Goal: Communication & Community: Answer question/provide support

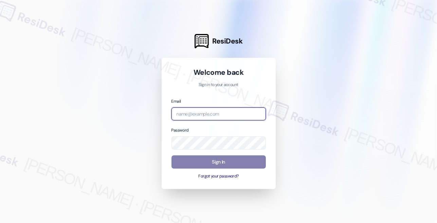
click at [213, 108] on input "email" at bounding box center [218, 113] width 94 height 13
type input "automated-surveys-rose_life-[PERSON_NAME].[PERSON_NAME]@rose_[DOMAIN_NAME]"
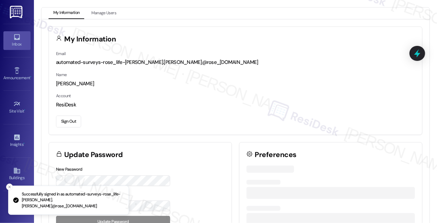
click at [25, 43] on div "Inbox" at bounding box center [17, 44] width 34 height 7
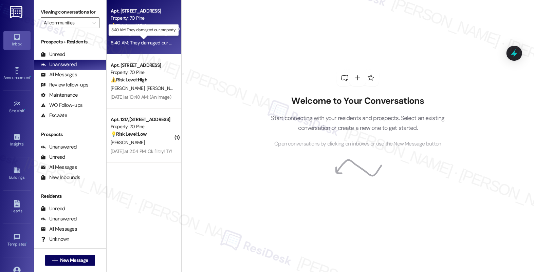
click at [149, 40] on div "8:40 AM: They damaged our property. 8:40 AM: They damaged our property." at bounding box center [149, 43] width 76 height 6
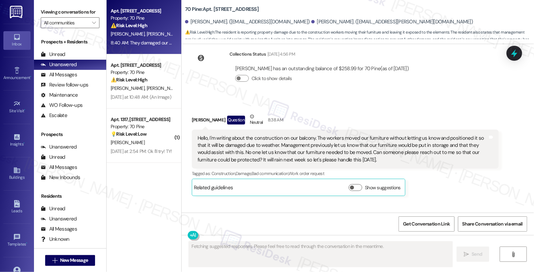
scroll to position [5376, 0]
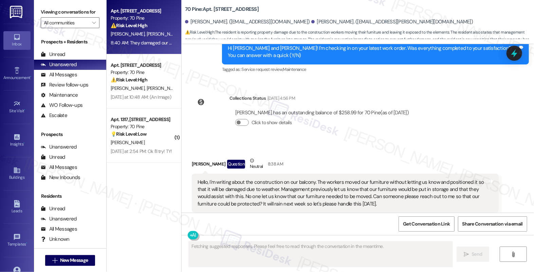
click at [277, 179] on div "Hello, I'm writing about the construction on our balcony. The workers moved our…" at bounding box center [342, 193] width 290 height 29
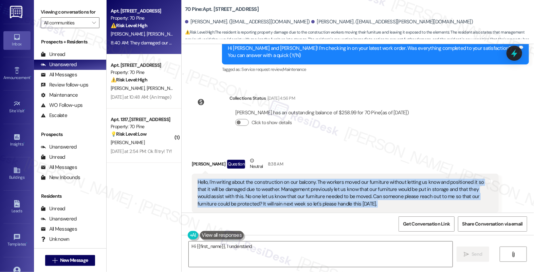
click at [277, 179] on div "Hello, I'm writing about the construction on our balcony. The workers moved our…" at bounding box center [342, 193] width 290 height 29
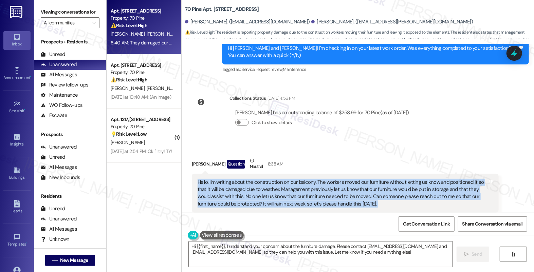
click at [281, 179] on div "Hello, I'm writing about the construction on our balcony. The workers moved our…" at bounding box center [342, 193] width 290 height 29
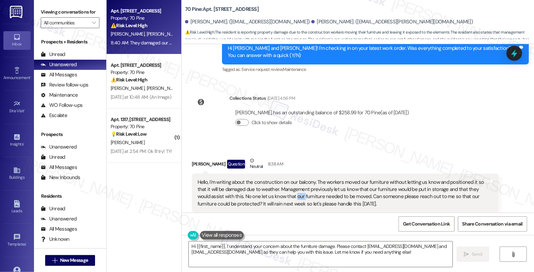
click at [281, 179] on div "Hello, I'm writing about the construction on our balcony. The workers moved our…" at bounding box center [342, 193] width 290 height 29
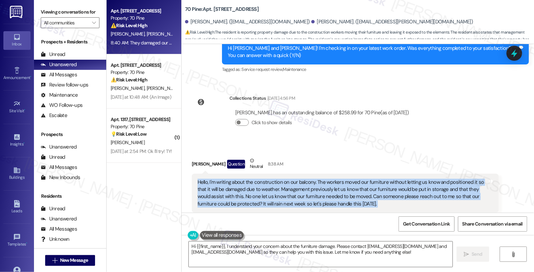
click at [281, 179] on div "Hello, I'm writing about the construction on our balcony. The workers moved our…" at bounding box center [342, 193] width 290 height 29
click at [299, 179] on div "Hello, I'm writing about the construction on our balcony. The workers moved our…" at bounding box center [342, 193] width 290 height 29
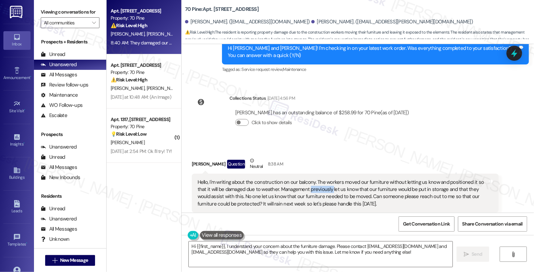
click at [299, 179] on div "Hello, I'm writing about the construction on our balcony. The workers moved our…" at bounding box center [342, 193] width 290 height 29
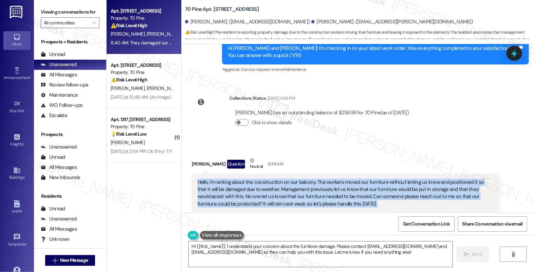
click at [299, 179] on div "Hello, I'm writing about the construction on our balcony. The workers moved our…" at bounding box center [342, 193] width 290 height 29
click at [282, 179] on div "Hello, I'm writing about the construction on our balcony. The workers moved our…" at bounding box center [342, 193] width 290 height 29
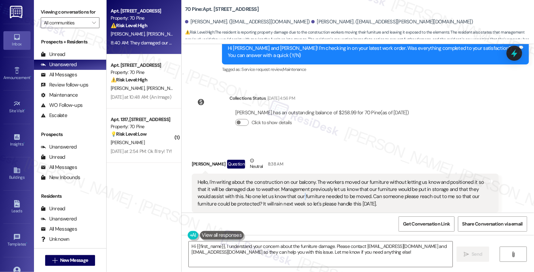
click at [282, 179] on div "Hello, I'm writing about the construction on our balcony. The workers moved our…" at bounding box center [342, 193] width 290 height 29
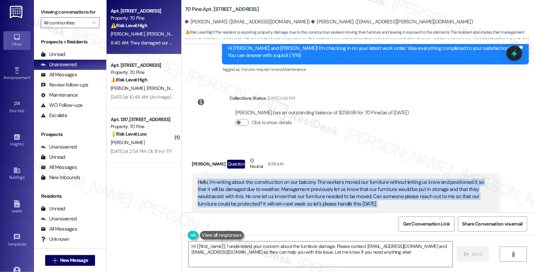
click at [282, 179] on div "Hello, I'm writing about the construction on our balcony. The workers moved our…" at bounding box center [342, 193] width 290 height 29
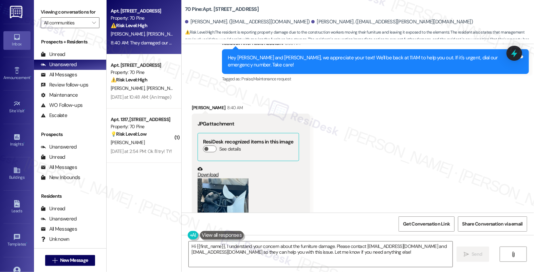
scroll to position [5640, 0]
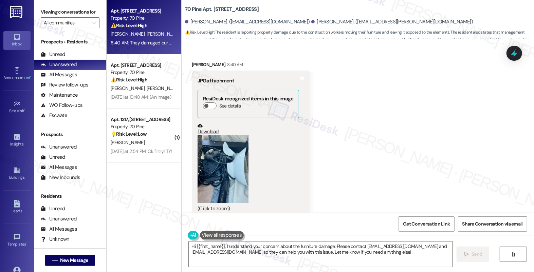
click at [231, 135] on button "Zoom image" at bounding box center [222, 169] width 51 height 68
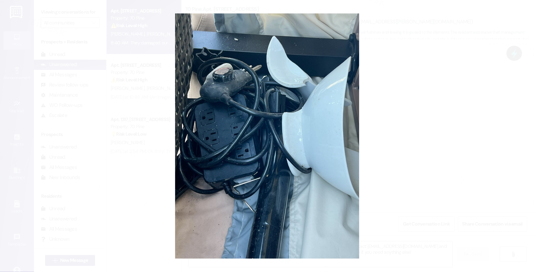
click at [385, 110] on button "Unzoom image" at bounding box center [267, 136] width 534 height 272
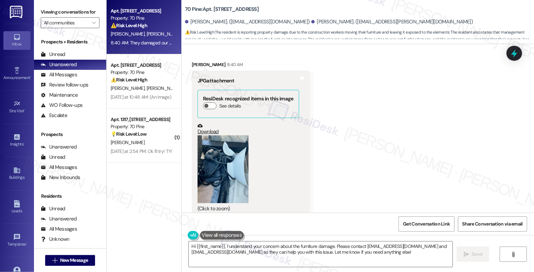
click at [239, 222] on div "They damaged our property." at bounding box center [227, 246] width 61 height 7
click at [240, 222] on div "They damaged our property." at bounding box center [227, 246] width 61 height 7
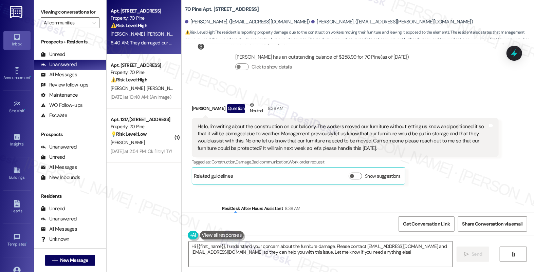
scroll to position [5414, 0]
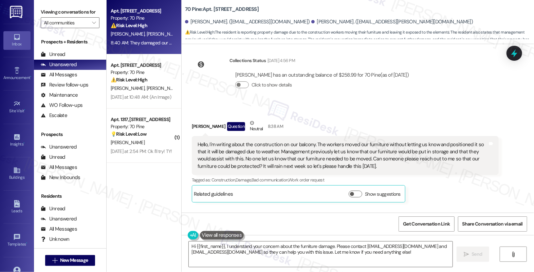
click at [231, 141] on div "Hello, I'm writing about the construction on our balcony. The workers moved our…" at bounding box center [342, 155] width 290 height 29
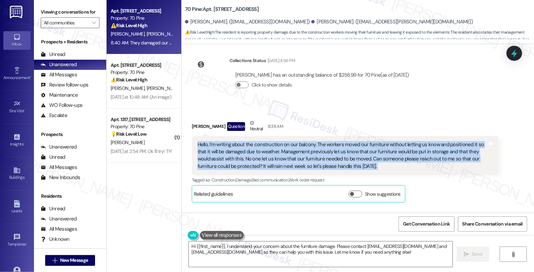
click at [231, 141] on div "Hello, I'm writing about the construction on our balcony. The workers moved our…" at bounding box center [342, 155] width 290 height 29
copy div "Hello, I'm writing about the construction on our balcony. The workers moved our…"
click at [43, 10] on label "Viewing conversations for" at bounding box center [70, 12] width 59 height 11
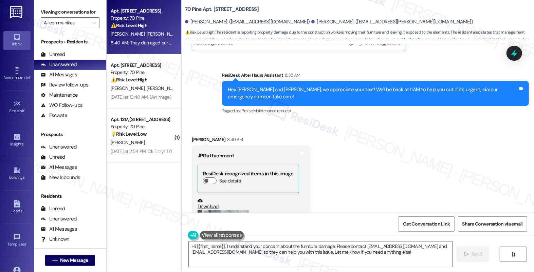
scroll to position [5640, 0]
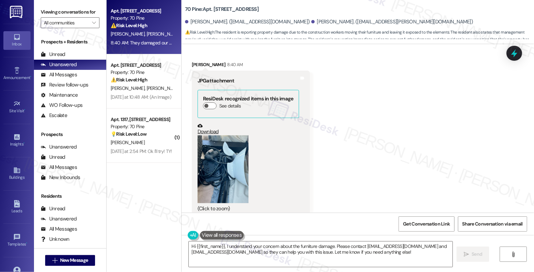
click at [215, 222] on div "They damaged our property." at bounding box center [227, 246] width 61 height 7
copy div "They damaged our property. Tags and notes"
click at [46, 15] on label "Viewing conversations for" at bounding box center [70, 12] width 59 height 11
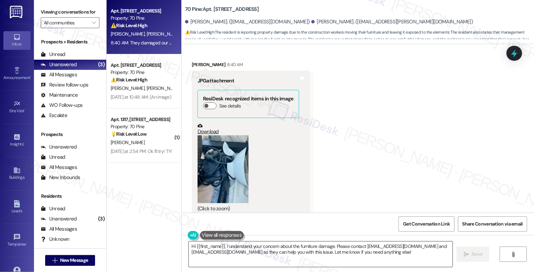
click at [263, 222] on textarea "Hi {{first_name}}, I understand your concern about the furniture damage. Please…" at bounding box center [321, 254] width 264 height 25
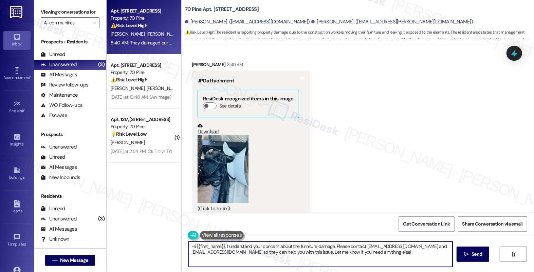
click at [263, 222] on textarea "Hi {{first_name}}, I understand your concern about the furniture damage. Please…" at bounding box center [321, 254] width 264 height 25
click at [360, 222] on textarea "Hi {{first_name}}, I understand your concern about the furniture damage. Please…" at bounding box center [321, 254] width 264 height 25
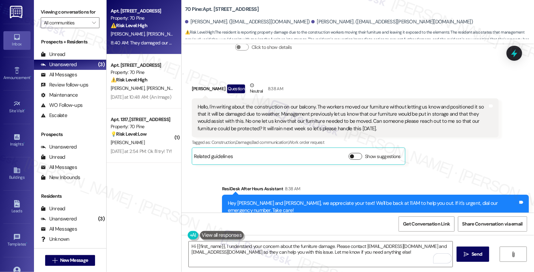
click at [349, 153] on button "Show suggestions" at bounding box center [355, 156] width 14 height 7
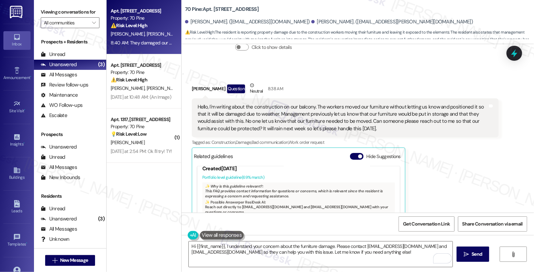
scroll to position [30, 0]
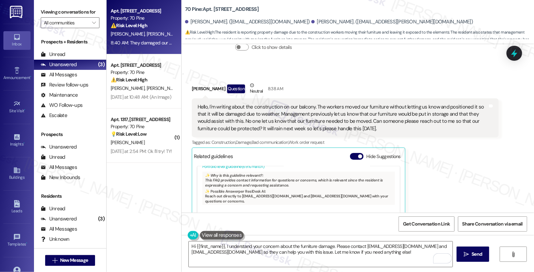
drag, startPoint x: 233, startPoint y: 183, endPoint x: 255, endPoint y: 188, distance: 22.9
click at [255, 222] on li "You should reach out directly to [EMAIL_ADDRESS][DOMAIN_NAME] and [EMAIL_ADDRES…" at bounding box center [249, 254] width 80 height 36
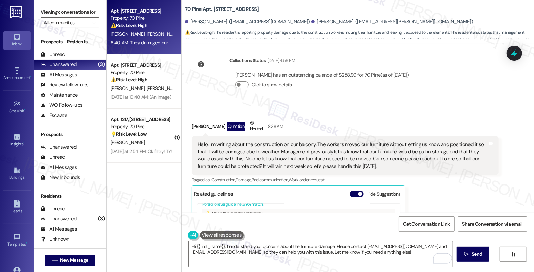
click at [197, 119] on div "[PERSON_NAME] Question Neutral 8:38 AM" at bounding box center [345, 127] width 307 height 17
copy div "[PERSON_NAME]"
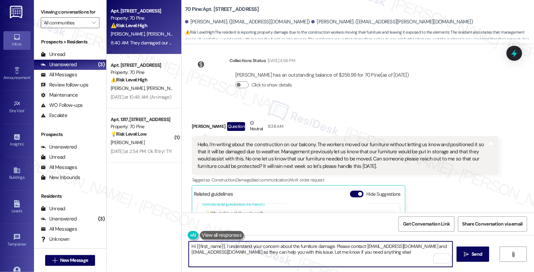
drag, startPoint x: 193, startPoint y: 246, endPoint x: 221, endPoint y: 246, distance: 28.2
click at [221, 222] on textarea "Hi {{first_name}}, I understand your concern about the furniture damage. Please…" at bounding box center [321, 254] width 264 height 25
paste textarea "[PERSON_NAME]"
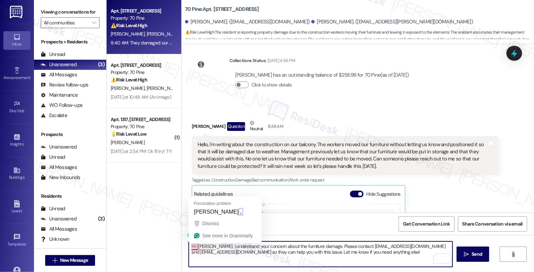
click at [193, 222] on textarea "Hi {[PERSON_NAME] I understand your concern about the furniture damage. Please …" at bounding box center [321, 254] width 264 height 25
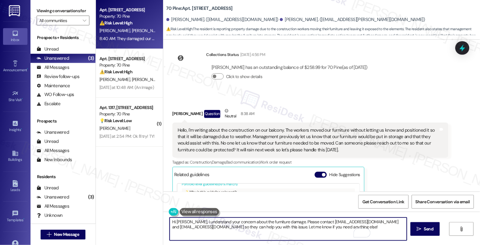
scroll to position [30, 0]
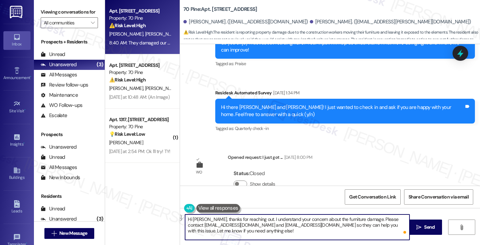
drag, startPoint x: 319, startPoint y: 218, endPoint x: 253, endPoint y: 220, distance: 65.8
click at [253, 220] on textarea "Hi [PERSON_NAME], thanks for reaching out. I understand your concern about the …" at bounding box center [297, 226] width 225 height 25
click at [357, 217] on textarea "Hi [PERSON_NAME], thanks for reaching out, and I'm sorry to hear about the furn…" at bounding box center [297, 226] width 225 height 25
click at [250, 222] on textarea "Hi [PERSON_NAME], thanks for reaching out, and I'm sorry to hear about the furn…" at bounding box center [297, 226] width 225 height 25
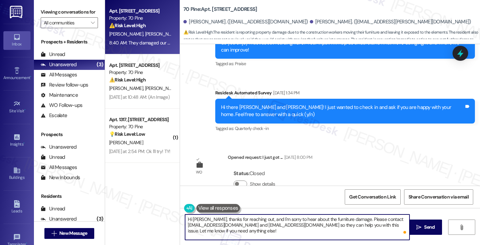
click at [250, 222] on textarea "Hi [PERSON_NAME], thanks for reaching out, and I'm sorry to hear about the furn…" at bounding box center [297, 226] width 225 height 25
click at [261, 222] on textarea "Hi [PERSON_NAME], thanks for reaching out, and I'm sorry to hear about the furn…" at bounding box center [297, 226] width 225 height 25
click at [244, 222] on textarea "Hi [PERSON_NAME], thanks for reaching out, and I'm sorry to hear about the furn…" at bounding box center [297, 226] width 225 height 25
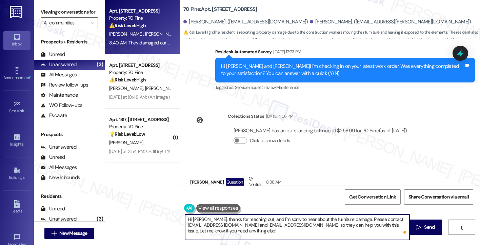
scroll to position [170, 0]
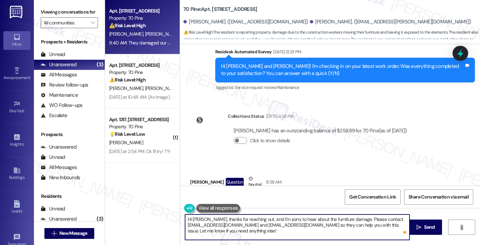
click at [228, 222] on textarea "Hi [PERSON_NAME], thanks for reaching out, and I'm sorry to hear about the furn…" at bounding box center [297, 226] width 225 height 25
click at [319, 222] on textarea "Hi [PERSON_NAME], thanks for reaching out, and I'm sorry to hear about the furn…" at bounding box center [297, 226] width 225 height 25
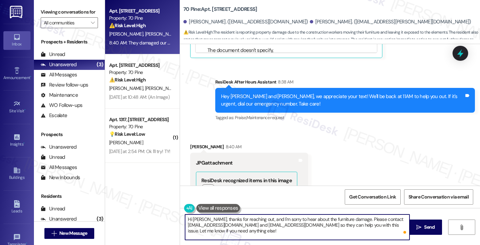
scroll to position [5895, 0]
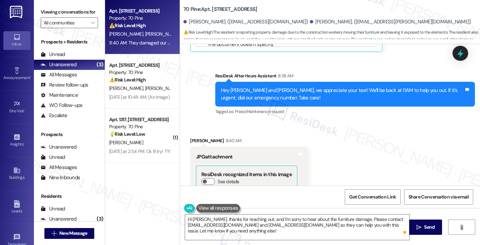
drag, startPoint x: 40, startPoint y: 16, endPoint x: 216, endPoint y: 63, distance: 182.8
click at [40, 16] on div "Viewing conversations for All communities " at bounding box center [69, 17] width 71 height 35
click at [254, 222] on textarea "Hi [PERSON_NAME], thanks for reaching out, and I'm sorry to hear about the furn…" at bounding box center [297, 226] width 225 height 25
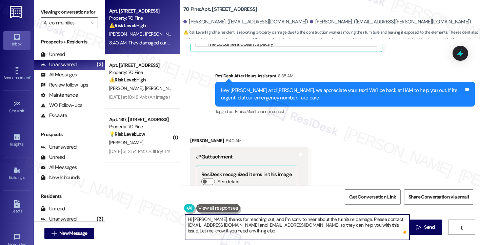
type textarea "Hi [PERSON_NAME], thanks for reaching out, and I'm sorry to hear about the furn…"
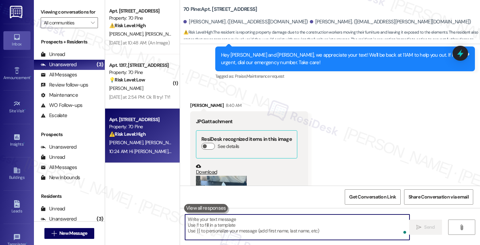
scroll to position [5957, 0]
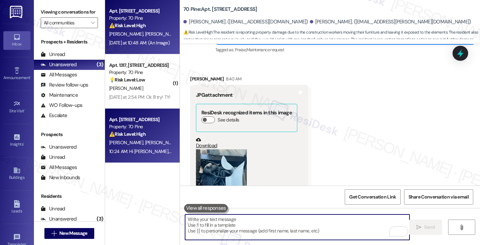
click at [143, 39] on div "[DATE] at 10:48 AM: (An Image) [DATE] at 10:48 AM: (An Image)" at bounding box center [141, 43] width 64 height 8
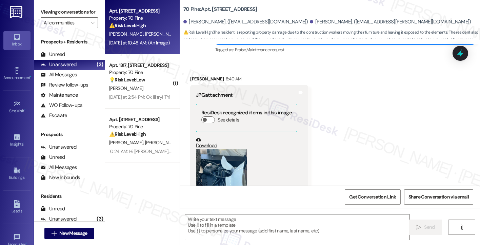
type textarea "Fetching suggested responses. Please feel free to read through the conversation…"
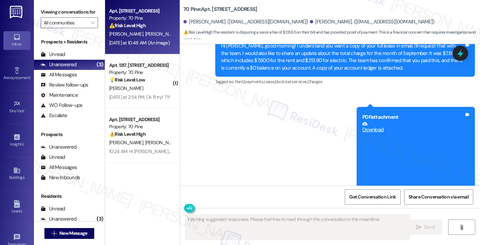
scroll to position [4165, 0]
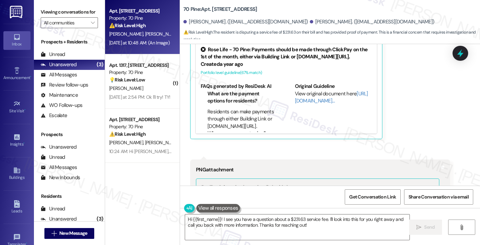
scroll to position [4471, 0]
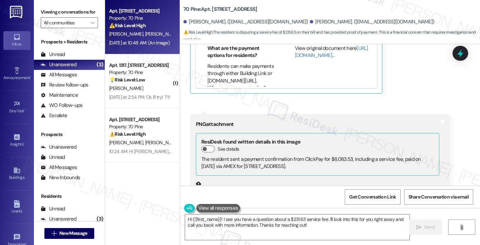
click at [217, 193] on button "Zoom image" at bounding box center [221, 248] width 51 height 110
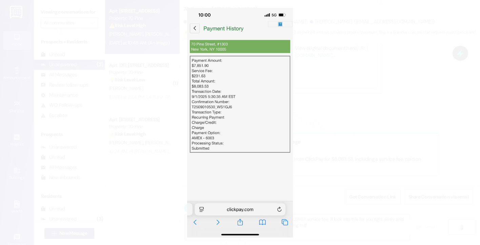
click at [353, 109] on button "Unzoom image" at bounding box center [240, 122] width 480 height 245
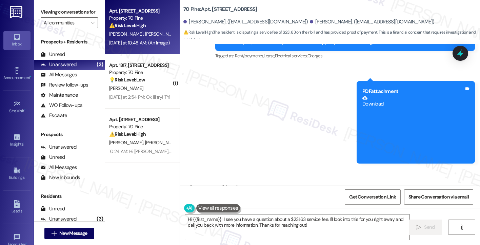
scroll to position [4132, 0]
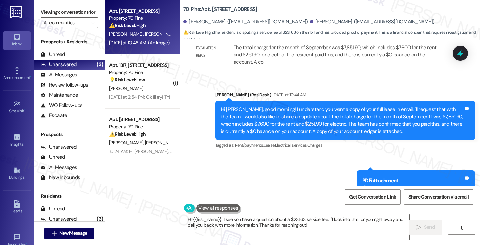
drag, startPoint x: 286, startPoint y: 144, endPoint x: 306, endPoint y: 142, distance: 20.1
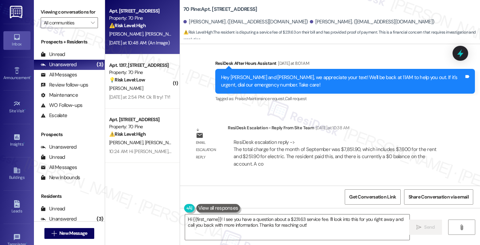
scroll to position [3962, 0]
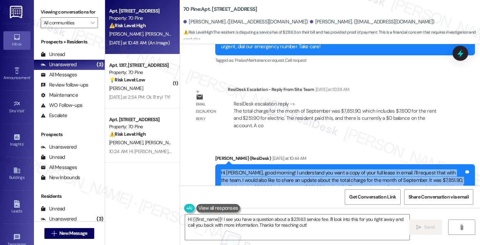
scroll to position [4132, 0]
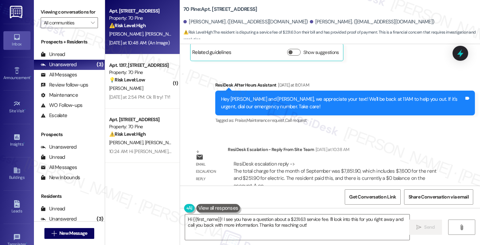
drag, startPoint x: 242, startPoint y: 101, endPoint x: 315, endPoint y: 100, distance: 73.6
click at [315, 222] on div "Hi [PERSON_NAME], good morning! I understand you want a copy of your full lease…" at bounding box center [342, 243] width 243 height 29
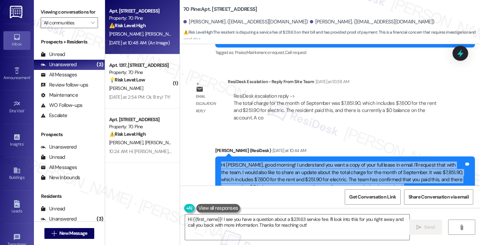
scroll to position [3974, 0]
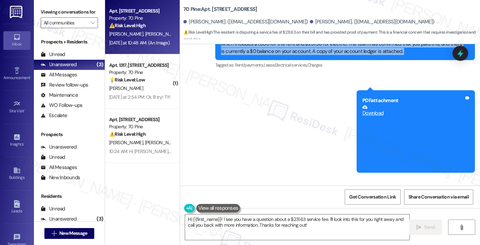
scroll to position [34, 0]
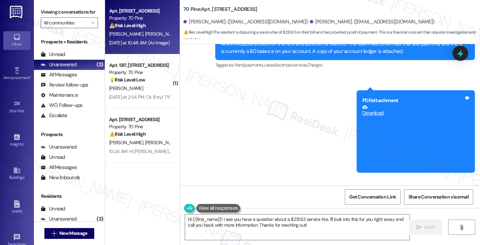
drag, startPoint x: 276, startPoint y: 63, endPoint x: 314, endPoint y: 64, distance: 38.0
click at [314, 208] on div "Ok could someone call me as there is also a $231.63 service fee. What is this f…" at bounding box center [317, 215] width 243 height 15
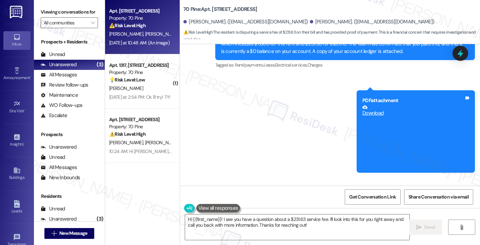
click at [406, 208] on div "Ok could someone call me as there is also a $231.63 service fee. What is this f…" at bounding box center [317, 215] width 243 height 15
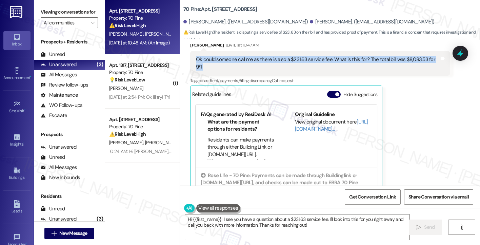
scroll to position [4449, 0]
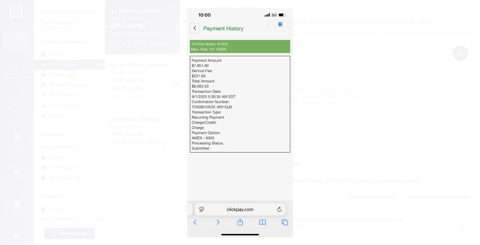
click at [362, 91] on button "Unzoom image" at bounding box center [240, 122] width 480 height 245
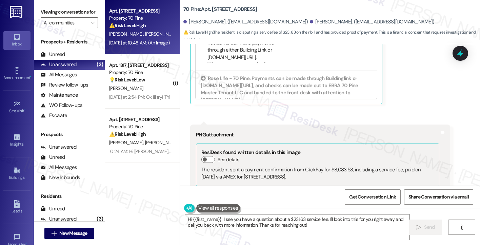
scroll to position [4471, 0]
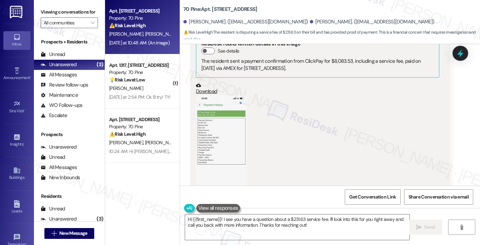
scroll to position [26, 0]
drag, startPoint x: 230, startPoint y: 139, endPoint x: 236, endPoint y: 143, distance: 7.4
drag, startPoint x: 224, startPoint y: 135, endPoint x: 241, endPoint y: 135, distance: 17.0
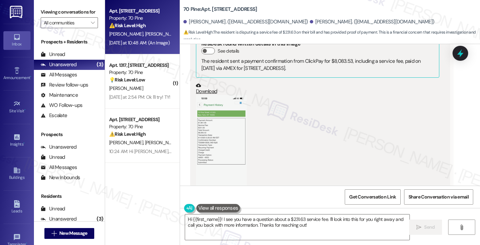
click at [310, 21] on div "[PERSON_NAME]. ([EMAIL_ADDRESS][DOMAIN_NAME])" at bounding box center [372, 21] width 125 height 7
copy div "[PERSON_NAME]"
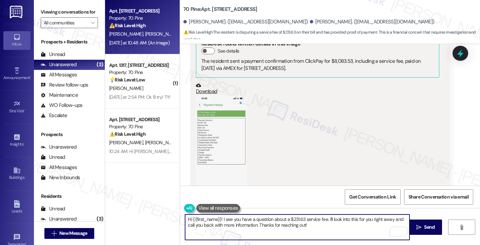
drag, startPoint x: 218, startPoint y: 218, endPoint x: 190, endPoint y: 218, distance: 27.8
click at [190, 218] on textarea "Hi {{first_name}}! I see you have a question about a $231.63 service fee. I'll …" at bounding box center [297, 226] width 225 height 25
paste textarea "[PERSON_NAME]"
drag, startPoint x: 332, startPoint y: 228, endPoint x: 314, endPoint y: 218, distance: 21.0
click at [314, 218] on textarea "Hi [PERSON_NAME]! I see you have a question about a $231.63 service fee. I'll l…" at bounding box center [297, 226] width 225 height 25
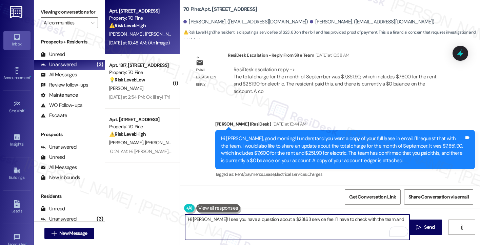
scroll to position [4162, 0]
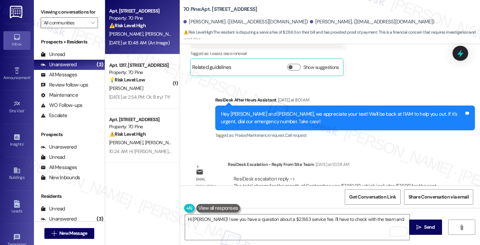
scroll to position [3992, 0]
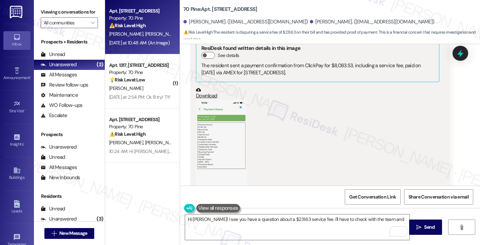
scroll to position [4569, 0]
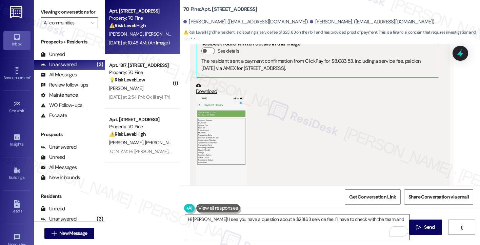
click at [230, 218] on textarea "Hi [PERSON_NAME]! I see you have a question about a $231.63 service fee. I'll h…" at bounding box center [297, 226] width 225 height 25
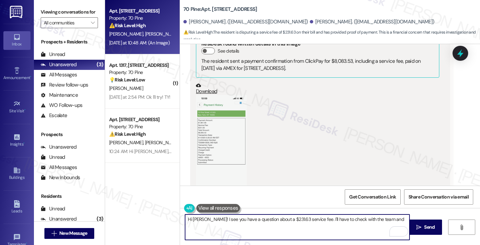
click at [230, 218] on textarea "Hi [PERSON_NAME]! I see you have a question about a $231.63 service fee. I'll h…" at bounding box center [297, 226] width 225 height 25
click at [272, 222] on textarea "Hi [PERSON_NAME]! I see you have a question about a $231.63 service fee. I'll h…" at bounding box center [297, 226] width 225 height 25
drag, startPoint x: 382, startPoint y: 219, endPoint x: 387, endPoint y: 217, distance: 5.4
click at [387, 217] on textarea "Hi [PERSON_NAME]! I see you have a question about a $231.63 service fee. I'll h…" at bounding box center [297, 226] width 225 height 25
click at [282, 222] on textarea "Hi [PERSON_NAME]! I see you have a question about a $231.63 service fee. I'll h…" at bounding box center [297, 226] width 225 height 25
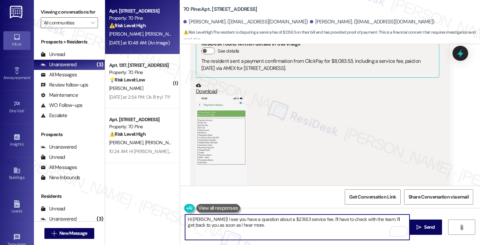
drag, startPoint x: 360, startPoint y: 223, endPoint x: 347, endPoint y: 225, distance: 12.4
click at [359, 222] on textarea "Hi [PERSON_NAME]! I see you have a question about a $231.63 service fee. I'll h…" at bounding box center [297, 226] width 225 height 25
drag, startPoint x: 371, startPoint y: 220, endPoint x: 386, endPoint y: 216, distance: 15.1
click at [371, 220] on textarea "Hi [PERSON_NAME]! I see you have a question about a $231.63 service fee. I'll h…" at bounding box center [297, 226] width 225 height 25
type textarea "Hi [PERSON_NAME]! I see you have a question about a $231.63 service fee. I'll h…"
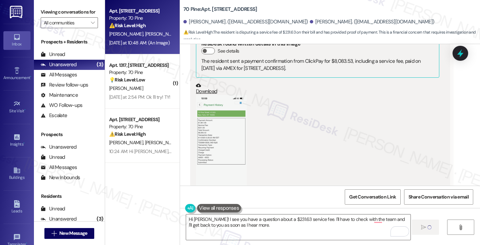
click at [330, 222] on button "Hide Suggestions" at bounding box center [334, 228] width 14 height 7
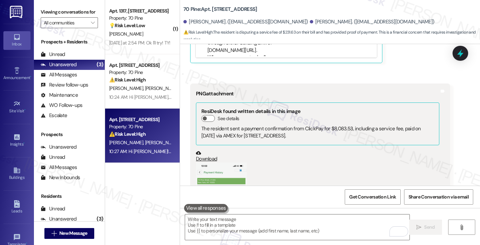
scroll to position [4525, 0]
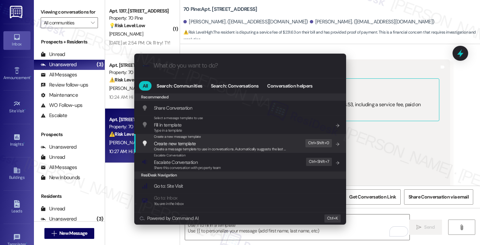
click at [431, 121] on div ".cls-1{fill:#0a055f;}.cls-2{fill:#0cc4c4;} resideskLogoBlueOrange All Search: C…" at bounding box center [240, 122] width 480 height 245
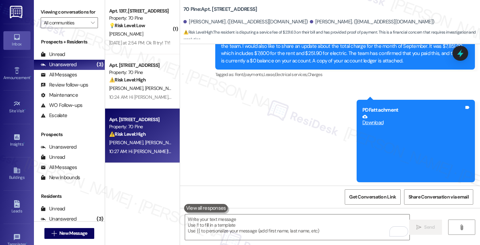
scroll to position [4186, 0]
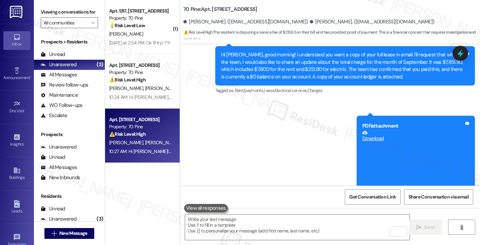
drag, startPoint x: 283, startPoint y: 88, endPoint x: 326, endPoint y: 89, distance: 42.4
click at [326, 222] on div "Ok could someone call me as there is also a $231.63 service fee. What is this f…" at bounding box center [317, 240] width 243 height 15
copy div "$231.63 service fee."
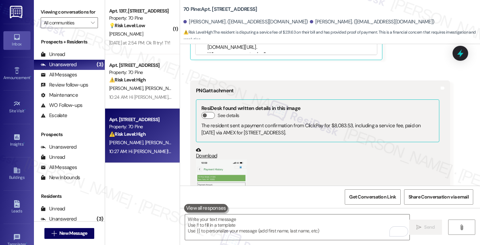
scroll to position [4525, 0]
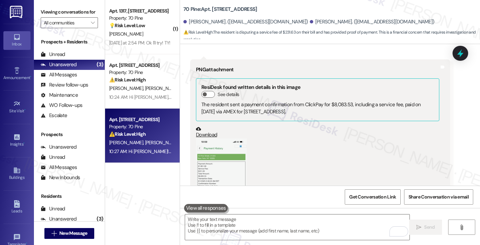
click at [436, 55] on icon at bounding box center [461, 54] width 12 height 12
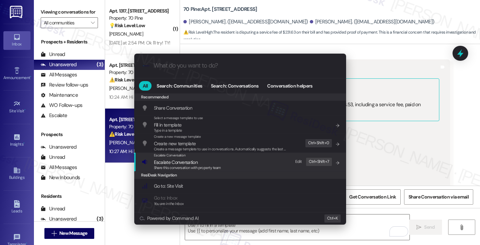
click at [180, 163] on span "Escalate Conversation" at bounding box center [176, 162] width 44 height 6
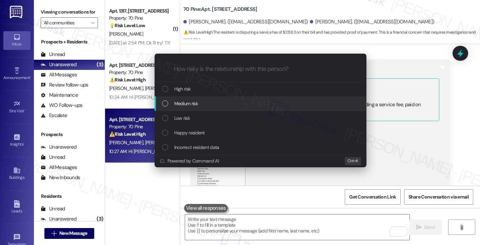
click at [194, 107] on span "Medium risk" at bounding box center [186, 103] width 24 height 7
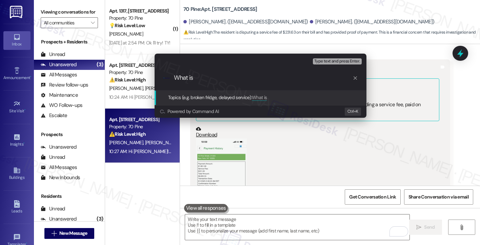
paste input "$231.63 service fee."
click at [436, 111] on div "Escalate Conversation Medium risk Topics (e.g. broken fridge, delayed service) …" at bounding box center [240, 122] width 480 height 245
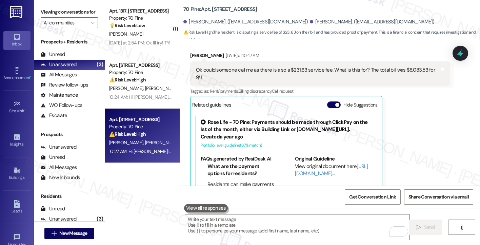
scroll to position [4390, 0]
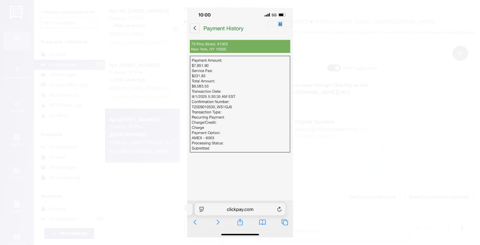
click at [435, 148] on button "Unzoom image" at bounding box center [240, 122] width 480 height 245
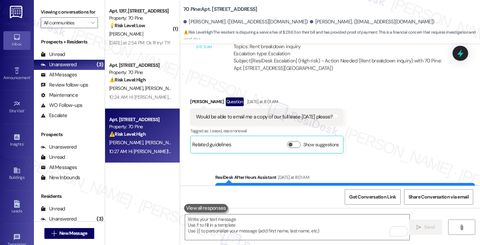
scroll to position [3915, 0]
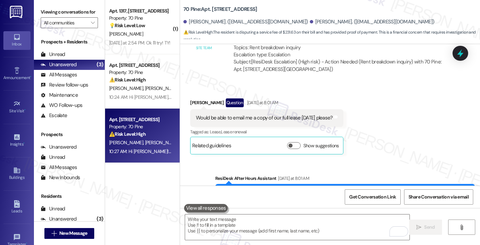
drag, startPoint x: 294, startPoint y: 119, endPoint x: 360, endPoint y: 120, distance: 65.5
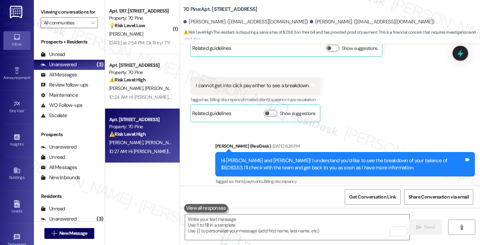
scroll to position [3711, 0]
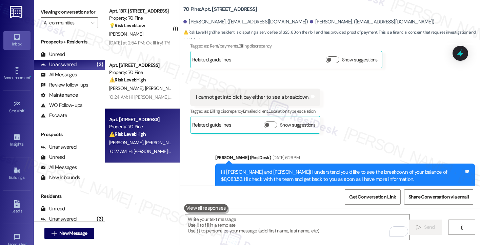
drag, startPoint x: 247, startPoint y: 111, endPoint x: 302, endPoint y: 109, distance: 55.3
click at [302, 222] on div "ResiDesk escalation to site team -> Risk Level: High risk Topics: Rent breakdow…" at bounding box center [339, 247] width 211 height 29
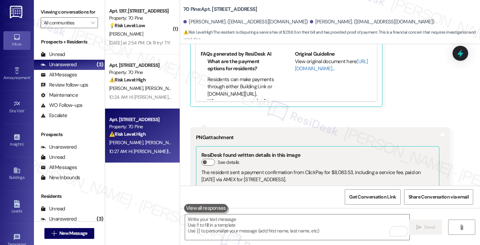
scroll to position [4525, 0]
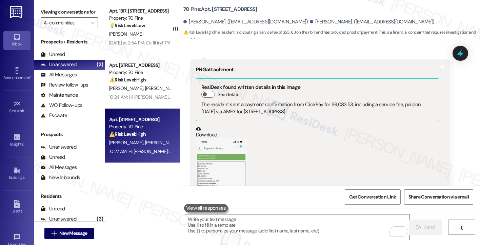
click at [436, 57] on icon at bounding box center [461, 53] width 6 height 8
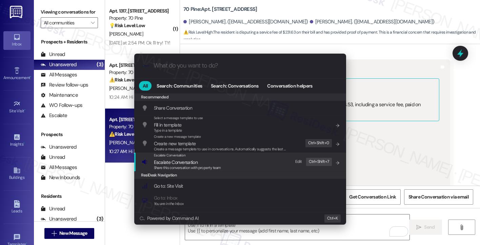
click at [172, 163] on span "Escalate Conversation" at bounding box center [176, 162] width 44 height 6
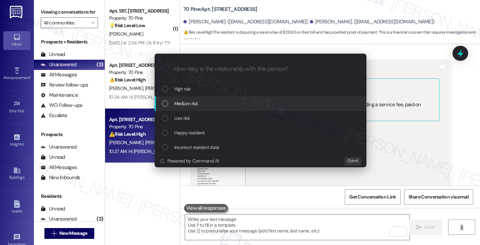
click at [189, 106] on span "Medium risk" at bounding box center [186, 103] width 24 height 7
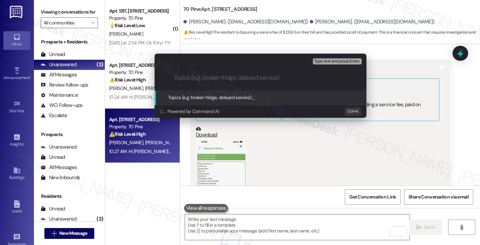
paste input "What is $231.63 service fee reflected in [GEOGRAPHIC_DATA]"
drag, startPoint x: 195, startPoint y: 77, endPoint x: 168, endPoint y: 76, distance: 27.2
click at [168, 76] on div ".cls-1{fill:#0a055f;}.cls-2{fill:#0cc4c4;} resideskLogoBlueOrange What is $231.…" at bounding box center [261, 78] width 212 height 24
click at [216, 72] on div ".cls-1{fill:#0a055f;}.cls-2{fill:#0cc4c4;} resideskLogoBlueOrange What is $231.…" at bounding box center [261, 78] width 212 height 24
click at [217, 78] on input "What is $231.63 service fee reflected in [GEOGRAPHIC_DATA]" at bounding box center [263, 77] width 179 height 7
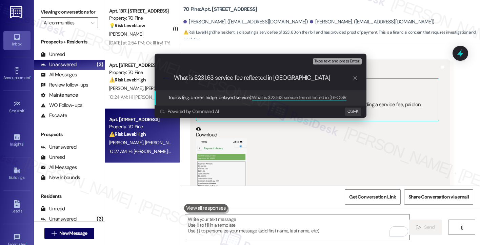
click at [217, 78] on input "What is $231.63 service fee reflected in [GEOGRAPHIC_DATA]" at bounding box center [263, 77] width 179 height 7
click at [259, 78] on input "What is $231.63 service fee reflected in [GEOGRAPHIC_DATA]" at bounding box center [263, 77] width 179 height 7
click at [434, 99] on div "Escalate Conversation Medium risk Topics (e.g. broken fridge, delayed service) …" at bounding box center [240, 122] width 480 height 245
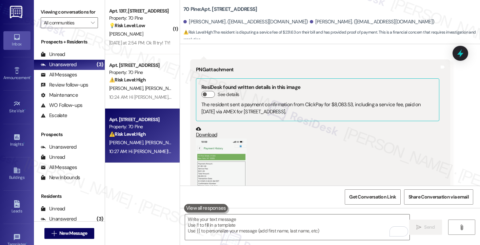
scroll to position [4390, 0]
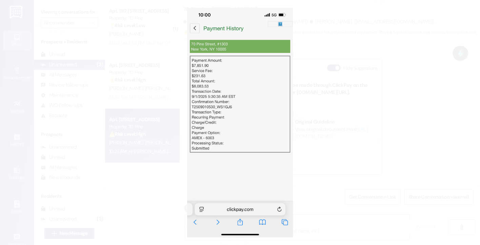
click at [426, 146] on button "Unzoom image" at bounding box center [240, 122] width 480 height 245
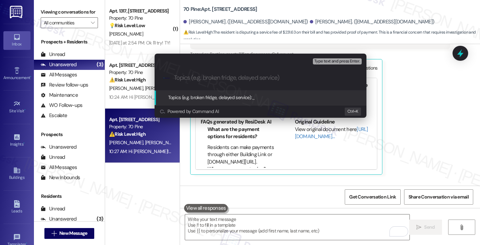
paste input "What is $231.63 service fee reflected in [GEOGRAPHIC_DATA]"
type input "What is $231.63 service fee reflected in [GEOGRAPHIC_DATA]"
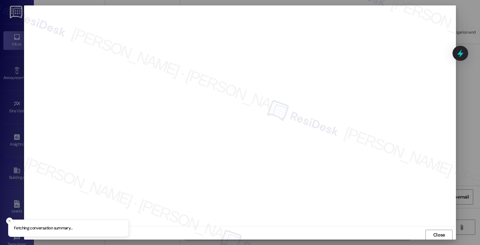
scroll to position [1, 0]
click at [436, 222] on button "Close" at bounding box center [439, 234] width 27 height 11
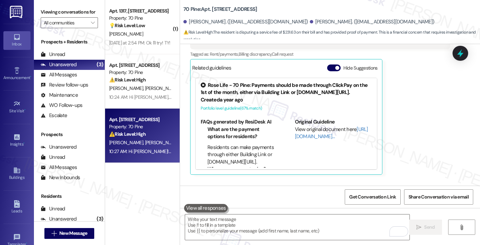
scroll to position [4525, 0]
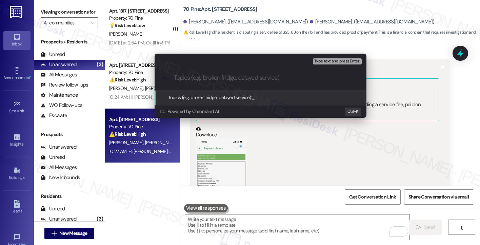
paste input "What is $231.63 service fee reflected in [GEOGRAPHIC_DATA]"
type input "What is $231.63 service fee reflected in [GEOGRAPHIC_DATA]"
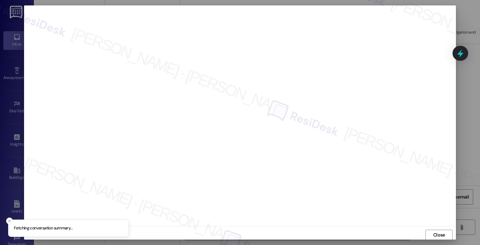
scroll to position [1, 0]
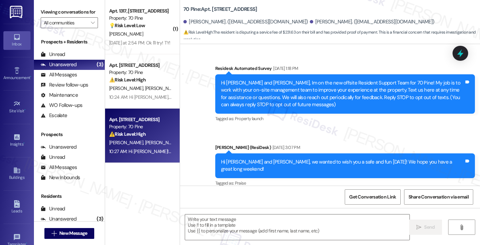
type textarea "Fetching suggested responses. Please feel free to read through the conversation…"
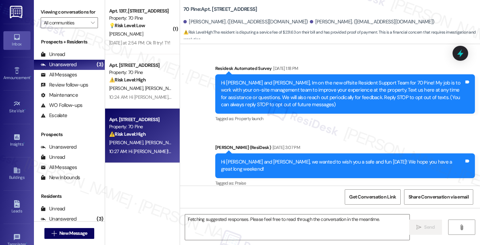
scroll to position [4481, 0]
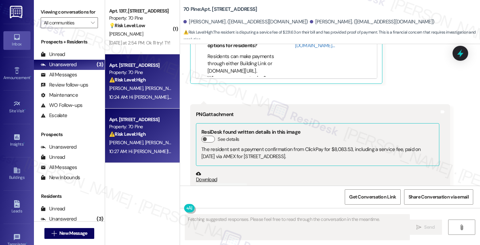
click at [155, 87] on div "[PERSON_NAME] [PERSON_NAME]" at bounding box center [141, 88] width 64 height 8
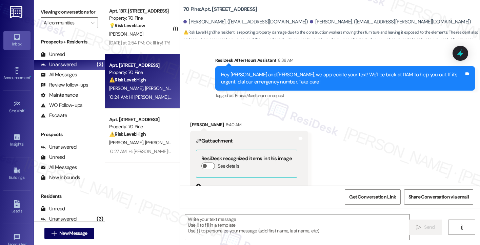
type textarea "Fetching suggested responses. Please feel free to read through the conversation…"
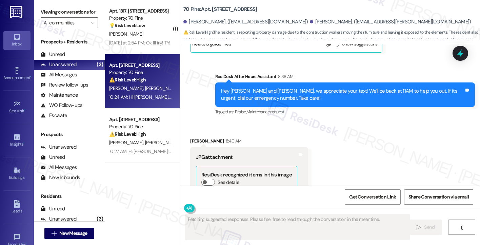
scroll to position [5868, 0]
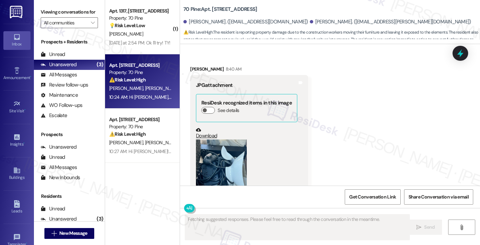
drag, startPoint x: 266, startPoint y: 145, endPoint x: 280, endPoint y: 145, distance: 14.3
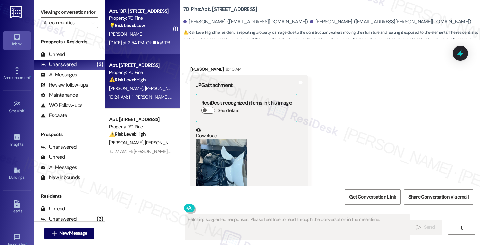
click at [148, 42] on div "[DATE] at 2:54 PM: Ok I'll try! TY! [DATE] at 2:54 PM: Ok I'll try! TY!" at bounding box center [139, 43] width 61 height 6
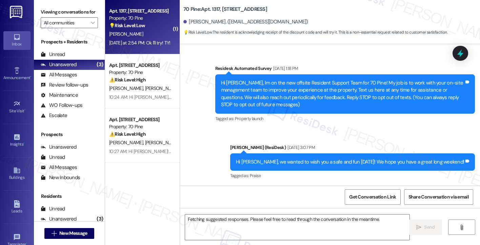
scroll to position [3610, 0]
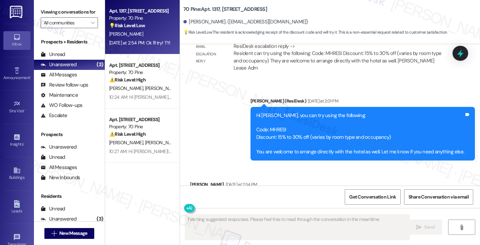
click at [207, 195] on div "Ok I'll try! TY!" at bounding box center [209, 198] width 26 height 7
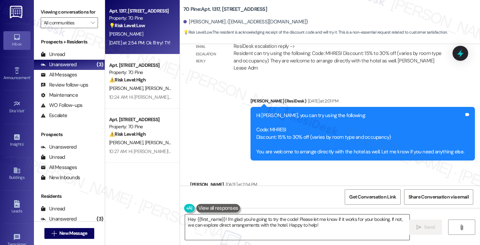
click at [257, 220] on textarea "Hey {{first_name}}! I'm glad you're going to try the code! Please let me know i…" at bounding box center [297, 226] width 225 height 25
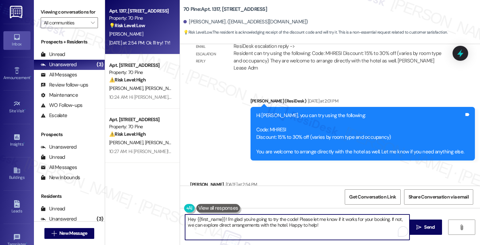
click at [257, 220] on textarea "Hey {{first_name}}! I'm glad you're going to try the code! Please let me know i…" at bounding box center [297, 226] width 225 height 25
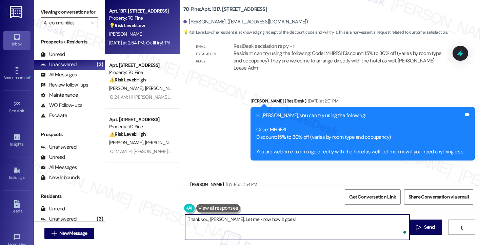
click at [289, 219] on textarea "Thank you, [PERSON_NAME]. Let me know how it goes!" at bounding box center [297, 226] width 225 height 25
click at [280, 221] on textarea "Thank you, [PERSON_NAME]. Let me know how it goes!" at bounding box center [297, 226] width 225 height 25
type textarea "Thank you, [PERSON_NAME]. Let me know how it goes!"
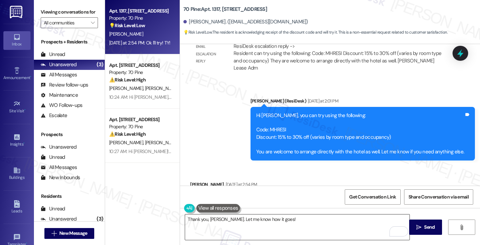
drag, startPoint x: 415, startPoint y: 224, endPoint x: 274, endPoint y: 229, distance: 140.9
click at [274, 222] on div "Thank you, [PERSON_NAME]. Let me know how it goes!  Send " at bounding box center [330, 233] width 300 height 51
click at [296, 221] on textarea "Thank you, [PERSON_NAME]. Let me know how it goes!" at bounding box center [297, 226] width 225 height 25
drag, startPoint x: 425, startPoint y: 225, endPoint x: 282, endPoint y: 224, distance: 142.8
click at [282, 222] on div "Thank you, [PERSON_NAME]. Let me know how it goes!  Send " at bounding box center [330, 233] width 300 height 51
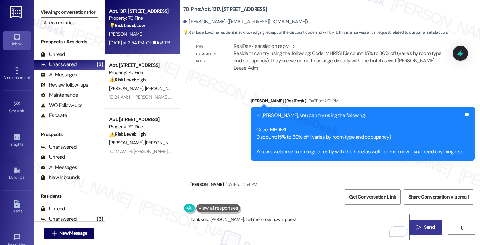
click at [420, 222] on button " Send" at bounding box center [426, 227] width 33 height 15
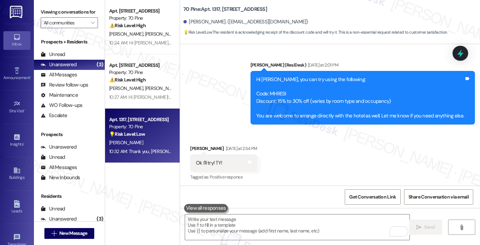
scroll to position [3658, 0]
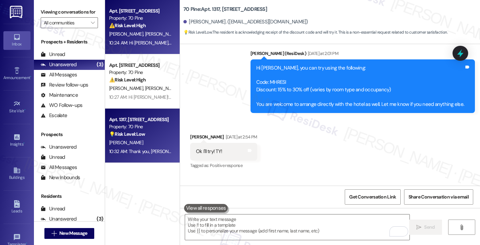
click at [131, 37] on div "[PERSON_NAME] [PERSON_NAME]" at bounding box center [141, 34] width 64 height 8
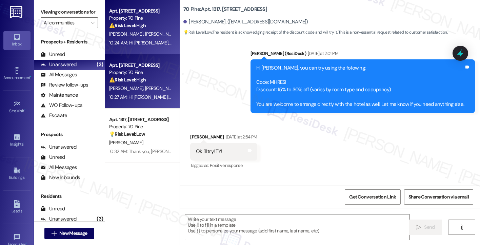
type textarea "Fetching suggested responses. Please feel free to read through the conversation…"
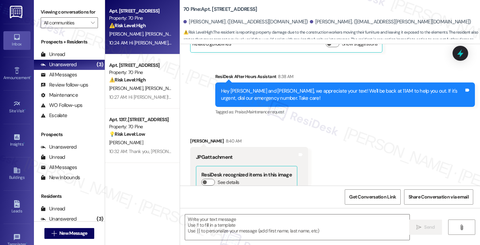
type textarea "Fetching suggested responses. Please feel free to read through the conversation…"
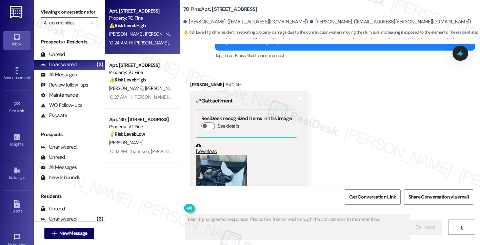
scroll to position [5868, 0]
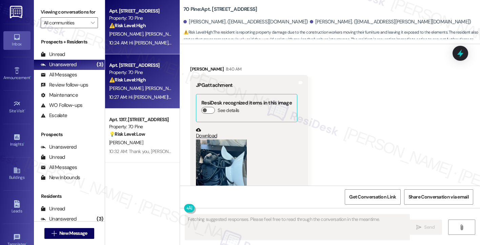
click at [149, 86] on span "[PERSON_NAME]" at bounding box center [162, 88] width 34 height 6
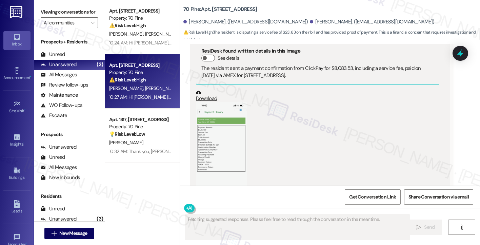
scroll to position [4629, 0]
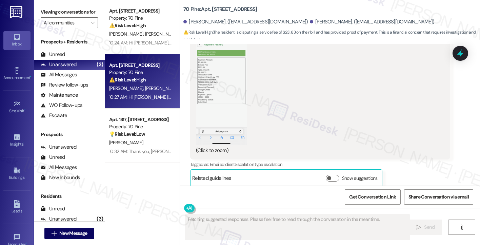
drag, startPoint x: 250, startPoint y: 143, endPoint x: 290, endPoint y: 151, distance: 40.8
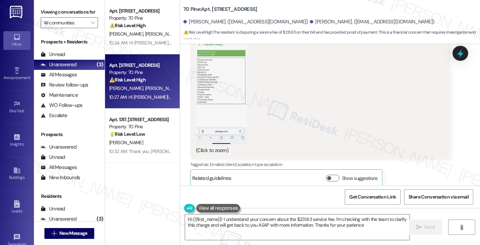
type textarea "Hi {{first_name}}! I understand your concern about the $231.63 service fee. I'm…"
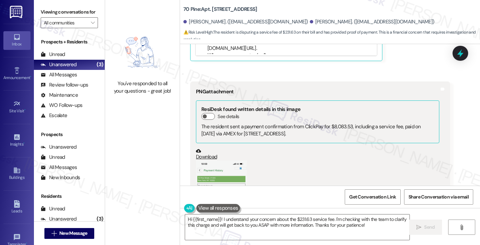
scroll to position [4481, 0]
